Goal: Use online tool/utility: Utilize a website feature to perform a specific function

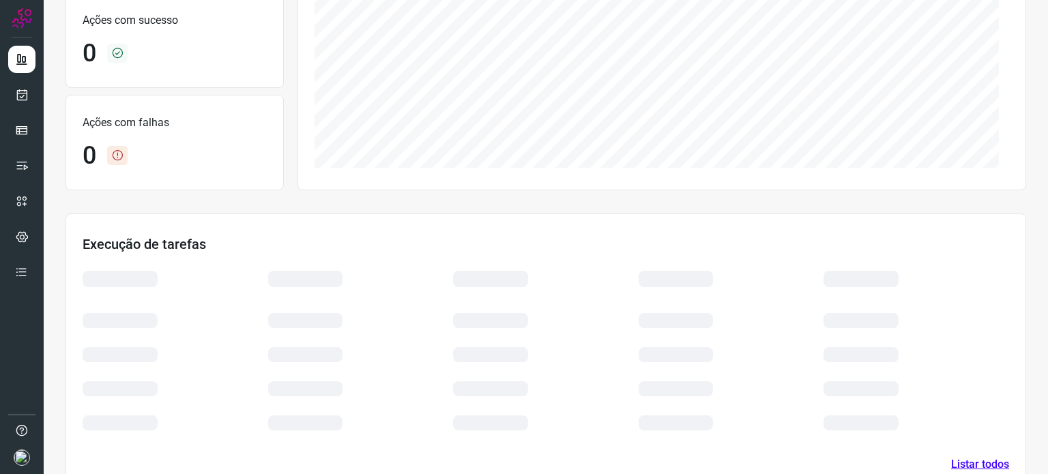
scroll to position [246, 0]
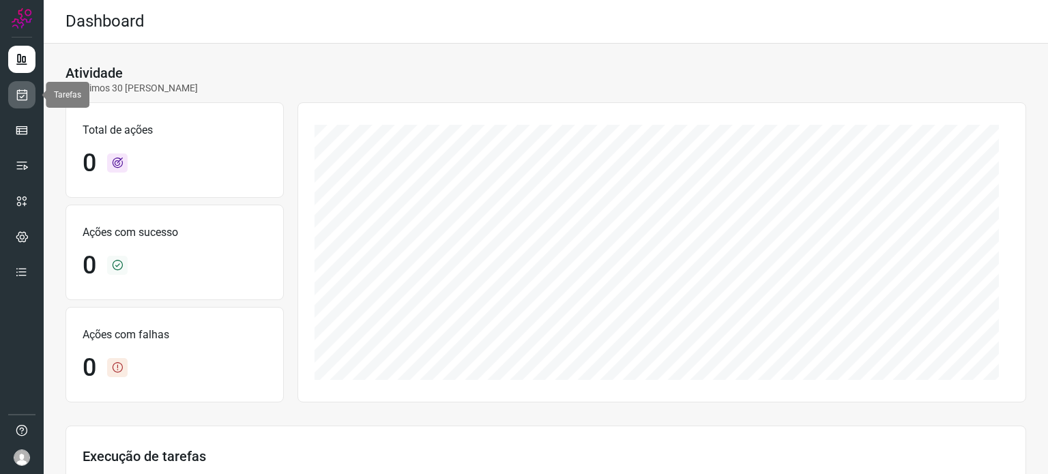
click at [16, 91] on icon at bounding box center [22, 95] width 14 height 14
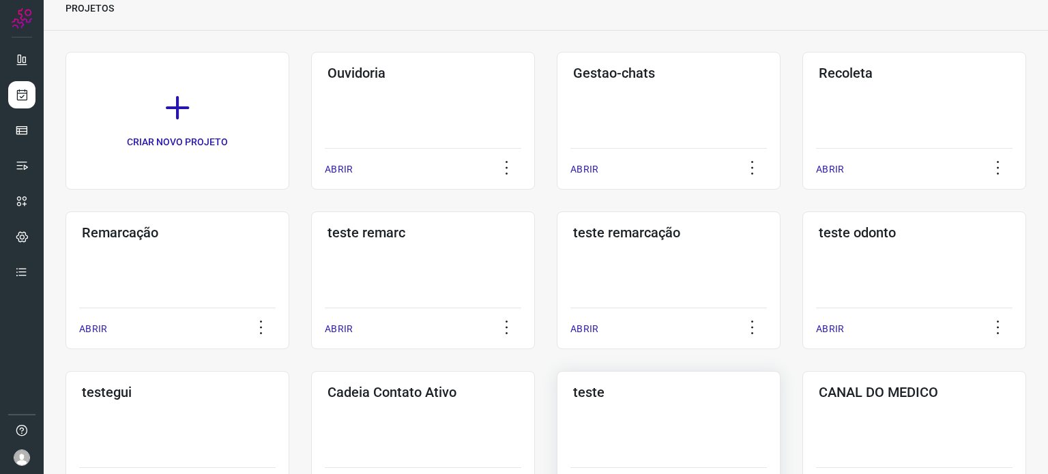
scroll to position [205, 0]
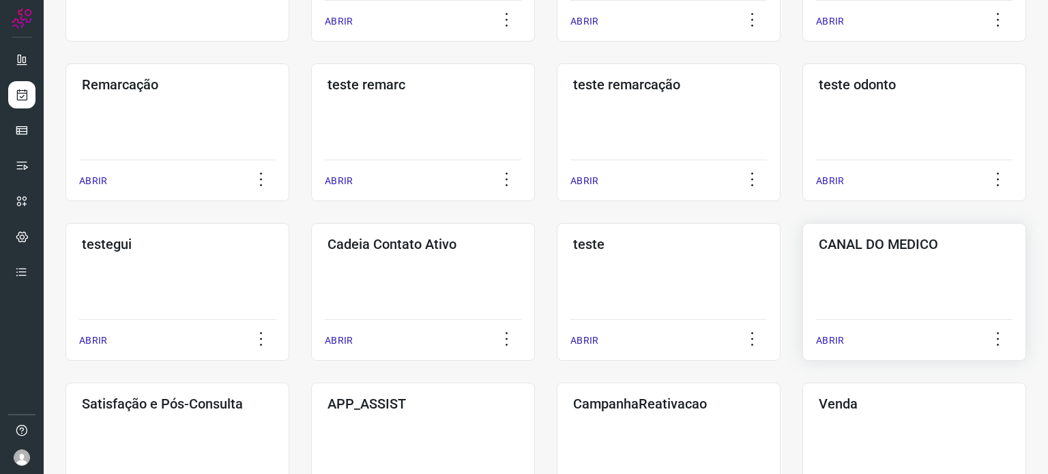
click at [827, 269] on div "CANAL DO MEDICO ABRIR" at bounding box center [914, 292] width 224 height 138
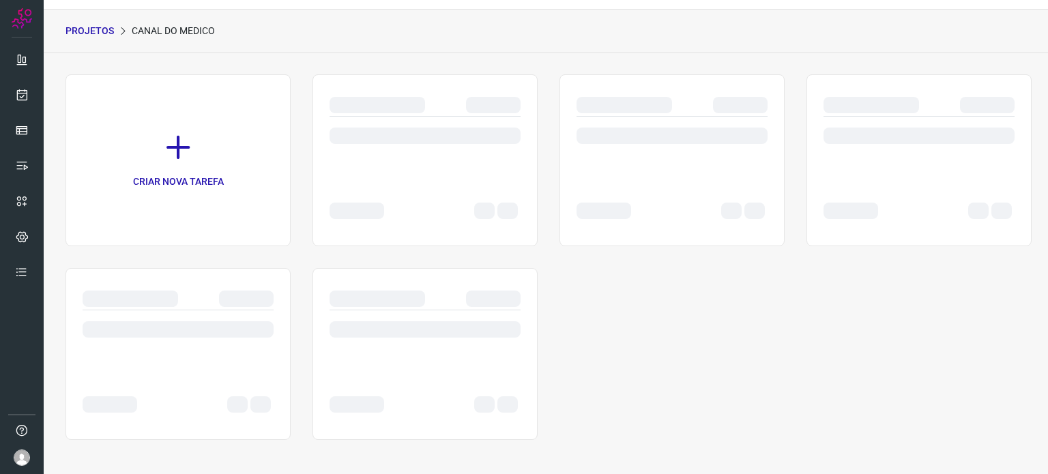
scroll to position [33, 0]
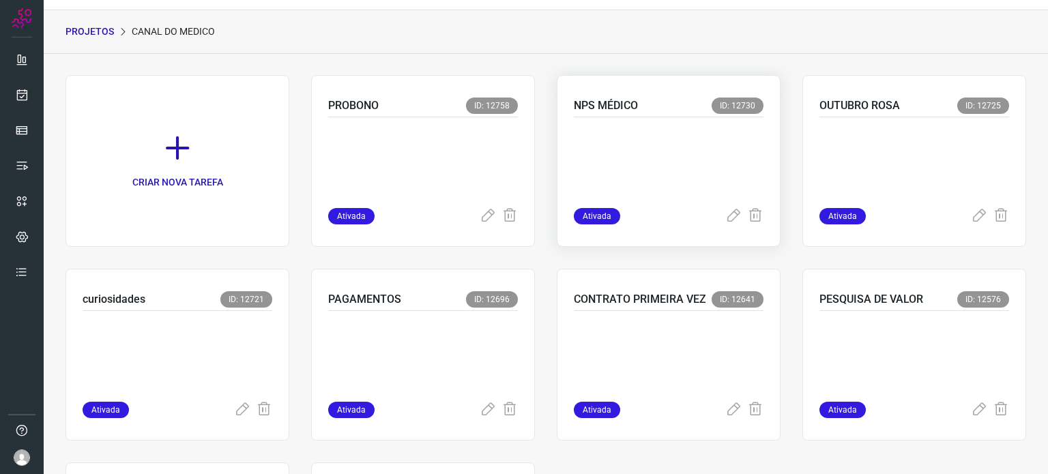
click at [650, 147] on p at bounding box center [669, 160] width 190 height 68
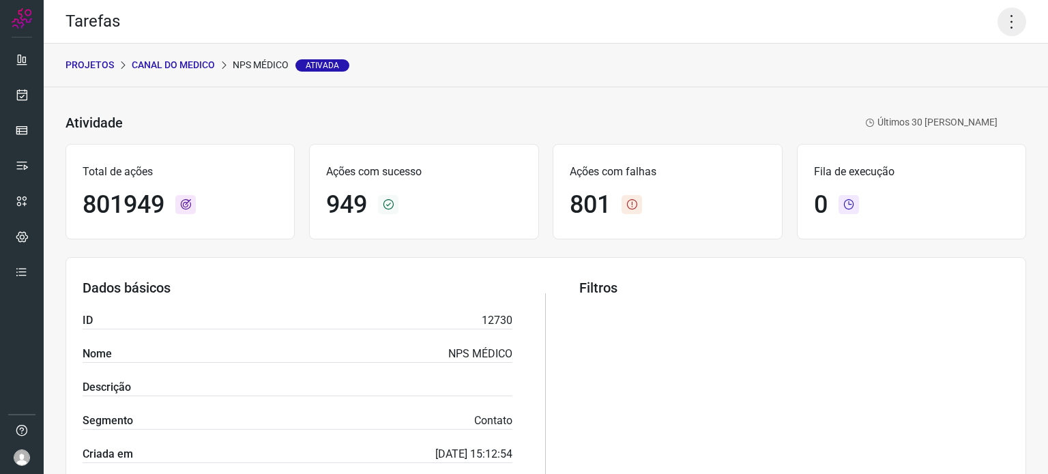
click at [1012, 23] on icon at bounding box center [1011, 22] width 29 height 29
click at [957, 90] on li "Executar" at bounding box center [953, 89] width 124 height 22
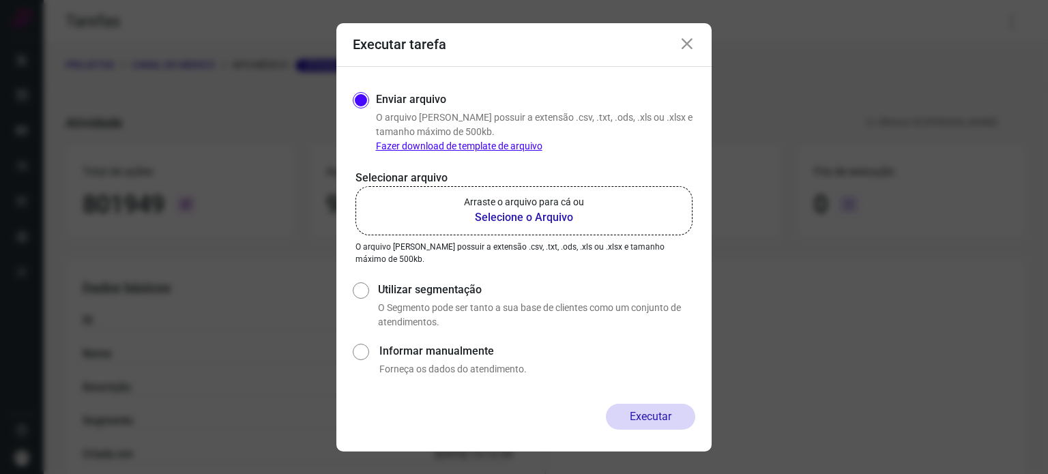
click at [534, 217] on b "Selecione o Arquivo" at bounding box center [524, 217] width 120 height 16
click at [0, 0] on input "Arraste o arquivo para cá ou Selecione o Arquivo" at bounding box center [0, 0] width 0 height 0
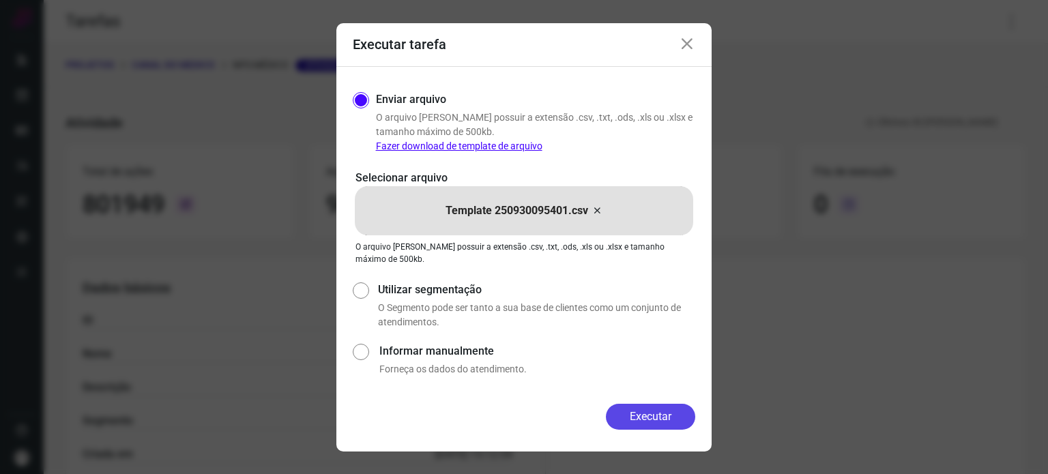
click at [643, 418] on button "Executar" at bounding box center [650, 417] width 89 height 26
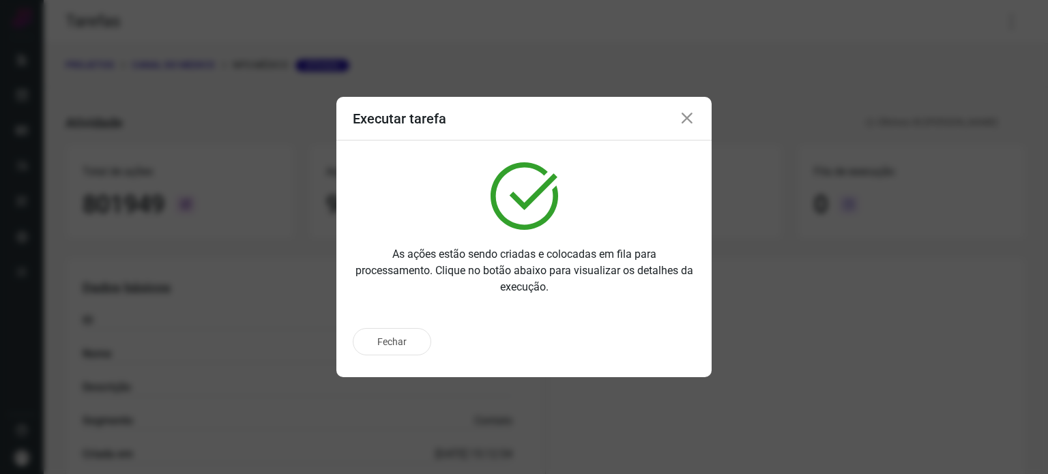
click at [693, 114] on icon at bounding box center [687, 119] width 16 height 16
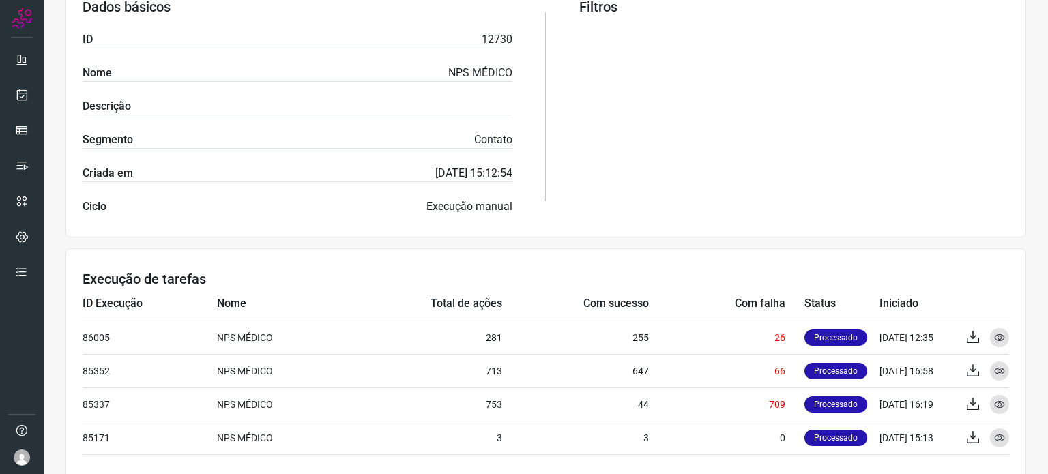
scroll to position [329, 0]
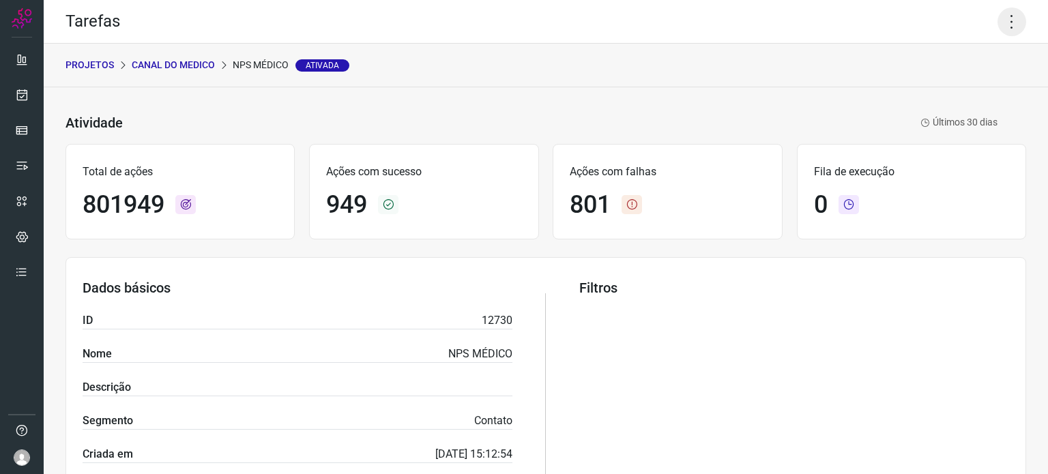
click at [1005, 18] on icon at bounding box center [1011, 22] width 29 height 29
click at [941, 89] on li "Executar" at bounding box center [953, 89] width 124 height 22
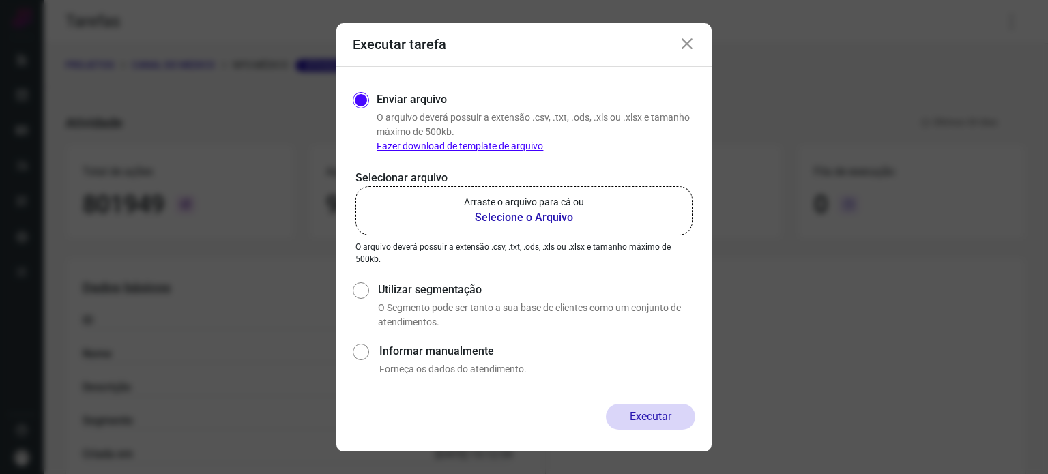
click at [549, 220] on b "Selecione o Arquivo" at bounding box center [524, 217] width 120 height 16
click at [0, 0] on input "Arraste o arquivo para cá ou Selecione o Arquivo" at bounding box center [0, 0] width 0 height 0
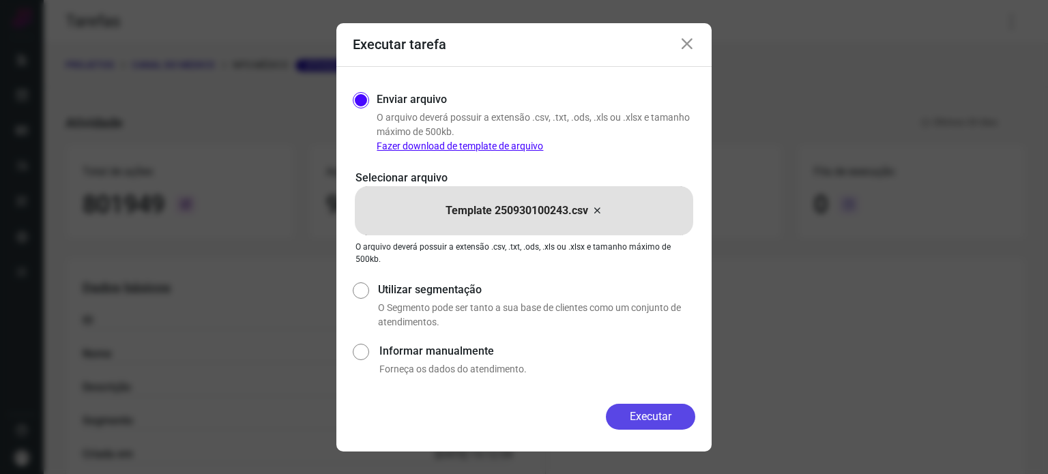
click at [660, 418] on button "Executar" at bounding box center [650, 417] width 89 height 26
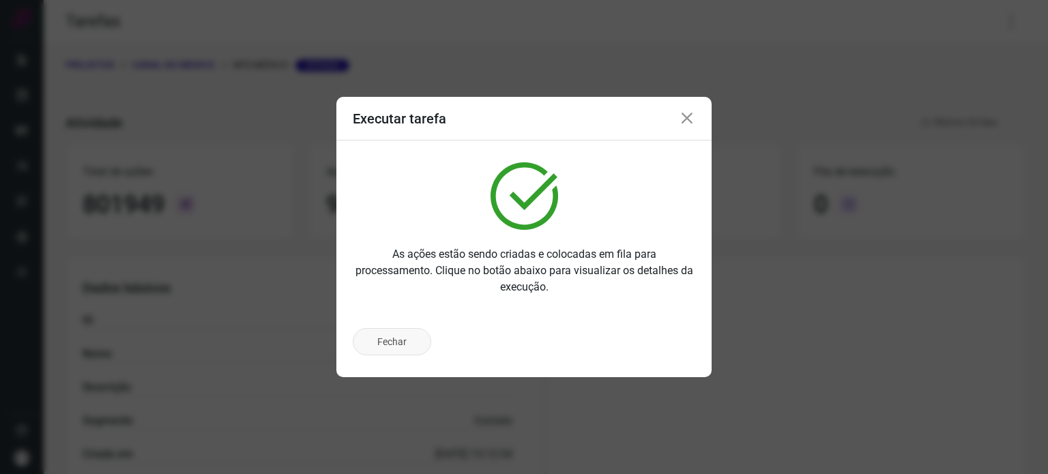
click at [390, 338] on button "Fechar" at bounding box center [392, 341] width 78 height 27
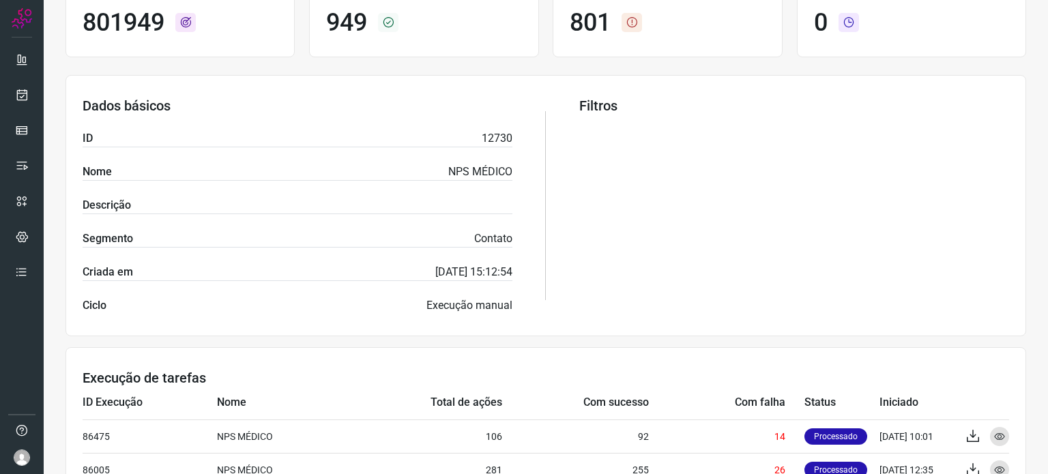
scroll to position [362, 0]
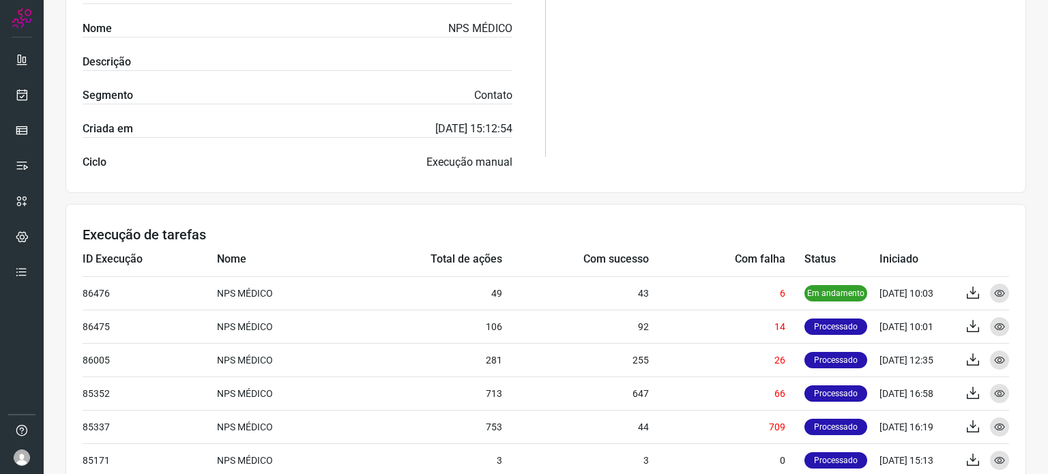
scroll to position [396, 0]
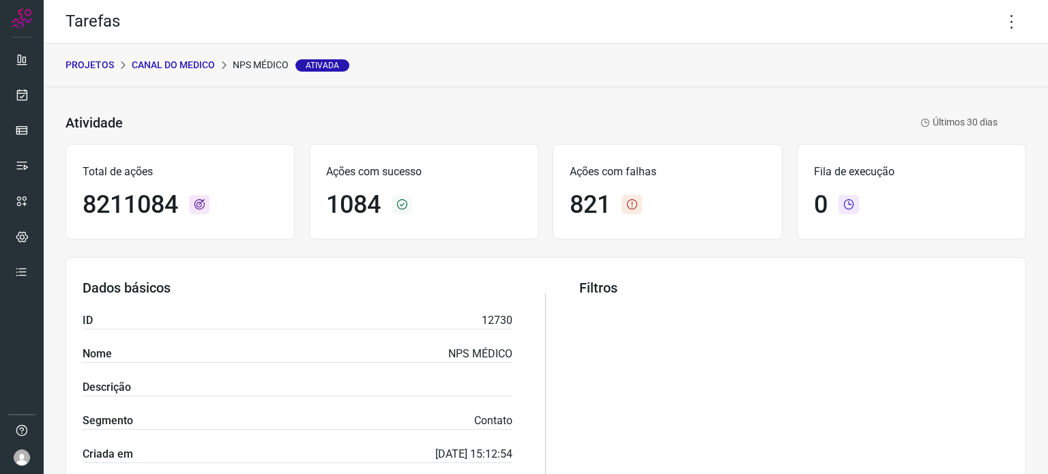
scroll to position [396, 0]
